Goal: Navigation & Orientation: Find specific page/section

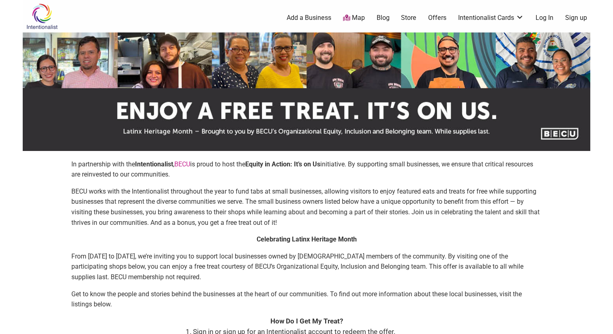
click at [434, 17] on link "Offers" at bounding box center [437, 17] width 18 height 9
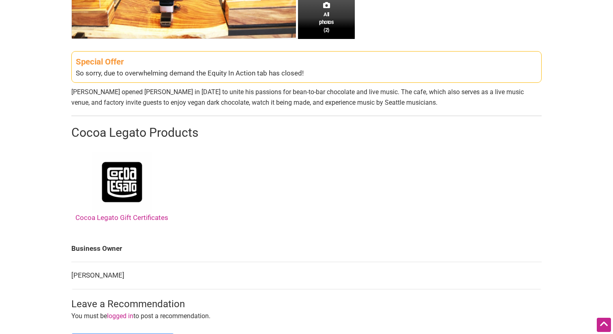
scroll to position [333, 0]
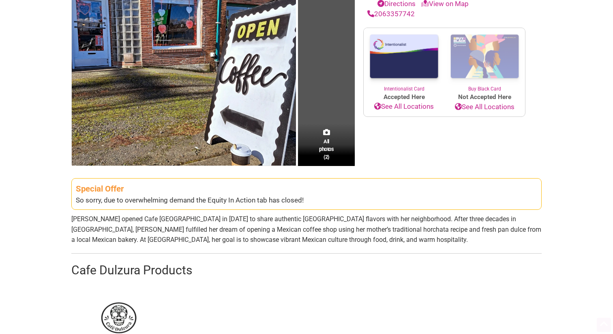
scroll to position [155, 0]
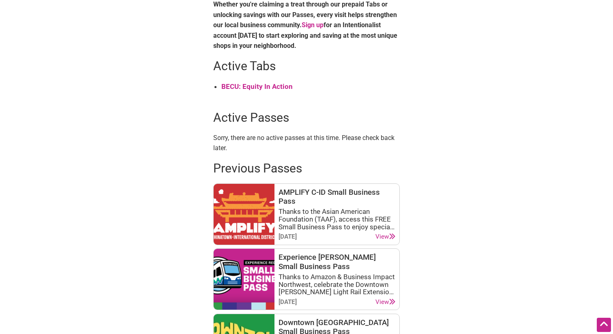
scroll to position [322, 0]
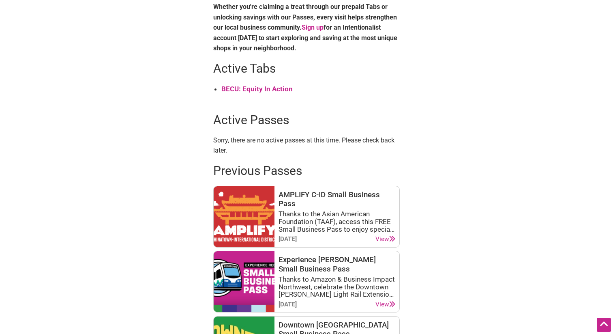
click at [275, 92] on strong "BECU: Equity In Action" at bounding box center [256, 89] width 71 height 8
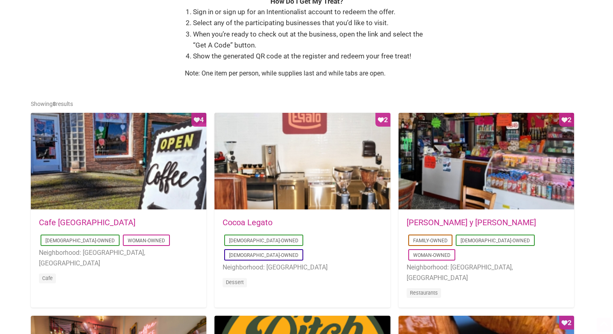
scroll to position [635, 0]
